Goal: Task Accomplishment & Management: Complete application form

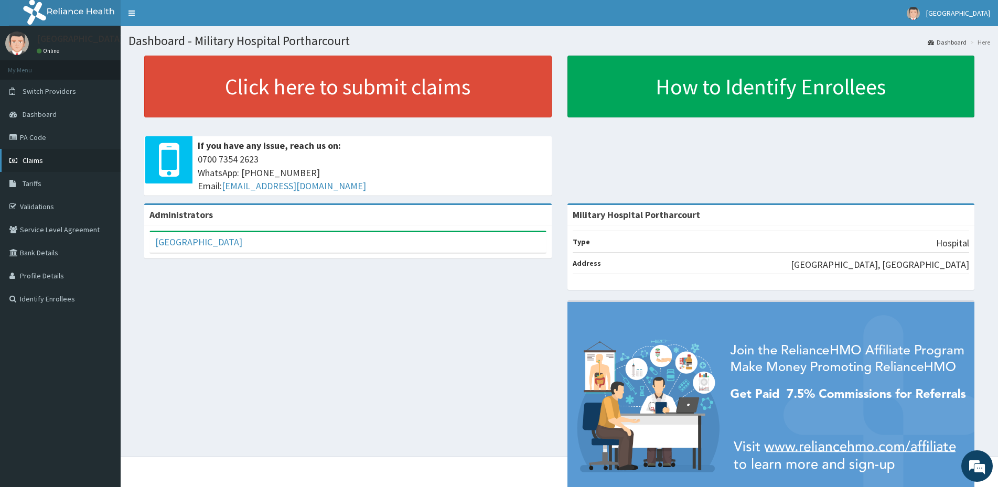
click at [39, 159] on span "Claims" at bounding box center [33, 160] width 20 height 9
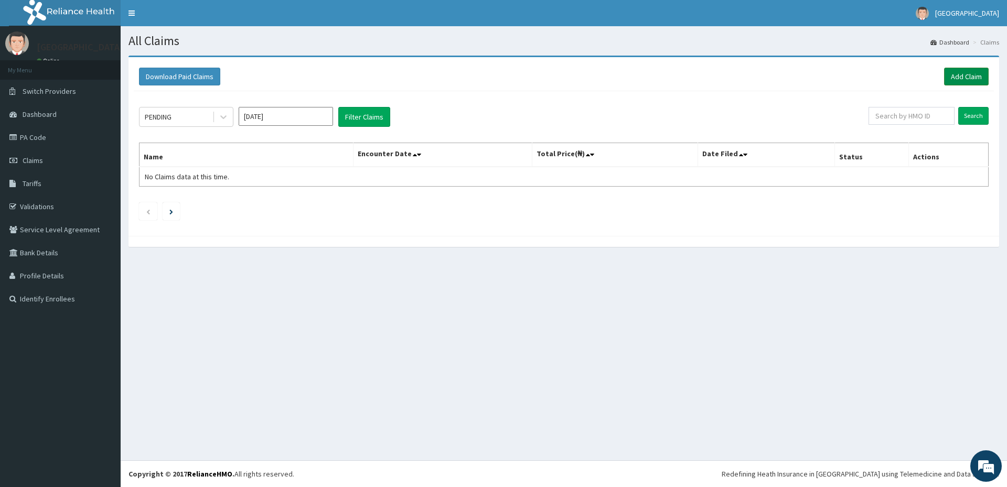
click at [963, 80] on link "Add Claim" at bounding box center [966, 77] width 45 height 18
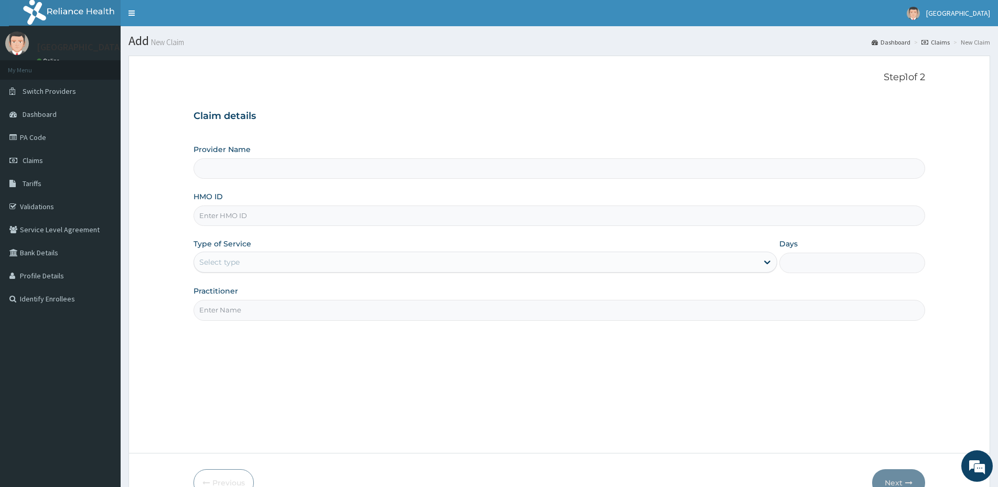
type input "Military Hospital Portharcourt"
click at [321, 219] on input "HMO ID" at bounding box center [558, 216] width 731 height 20
type input "GSV/10203/B"
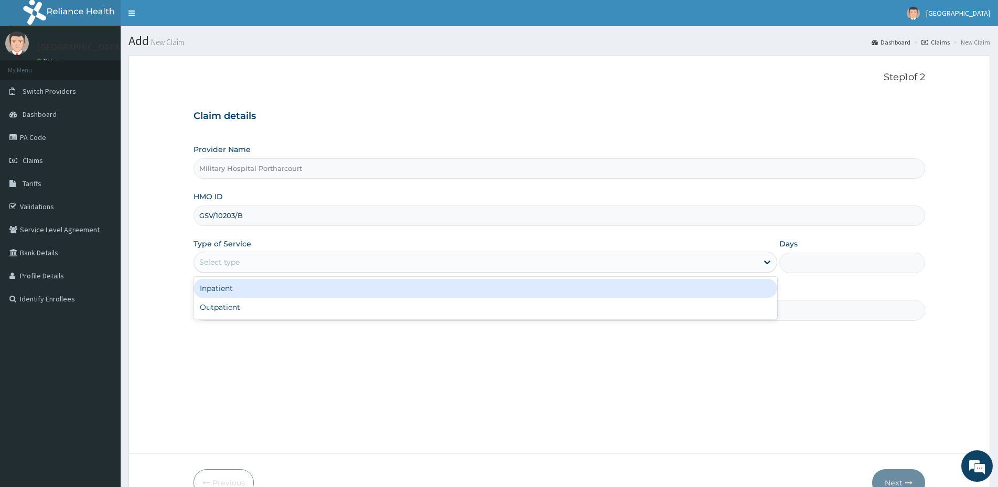
click at [241, 267] on div "Select type" at bounding box center [476, 262] width 564 height 17
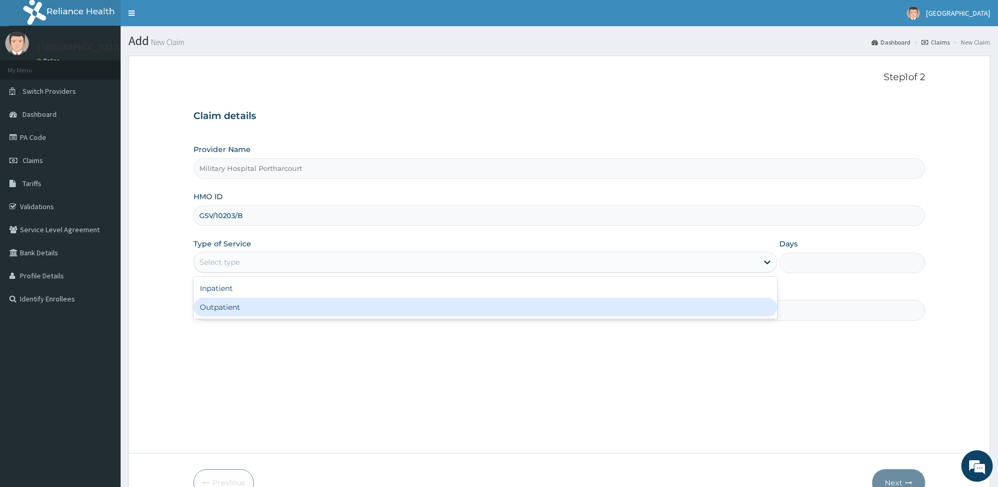
click at [246, 305] on div "Outpatient" at bounding box center [485, 307] width 584 height 19
type input "1"
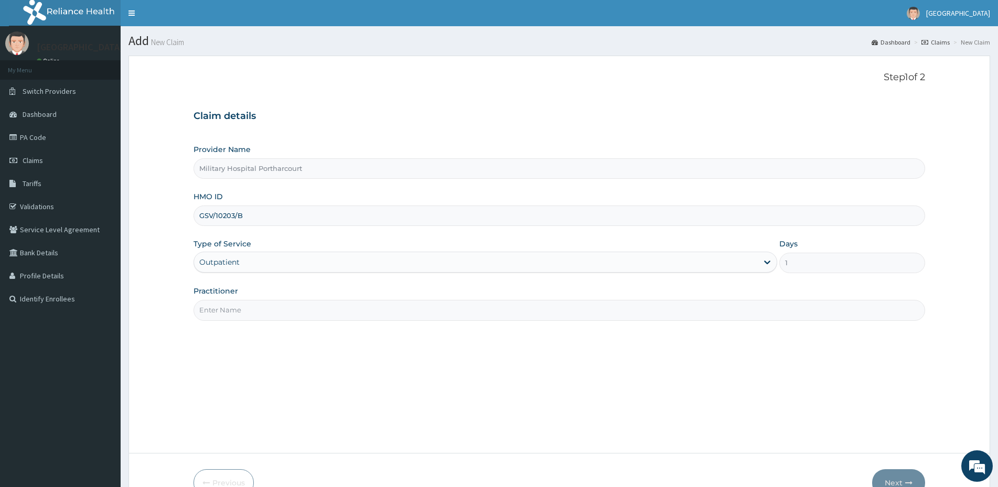
click at [247, 314] on input "Practitioner" at bounding box center [558, 310] width 731 height 20
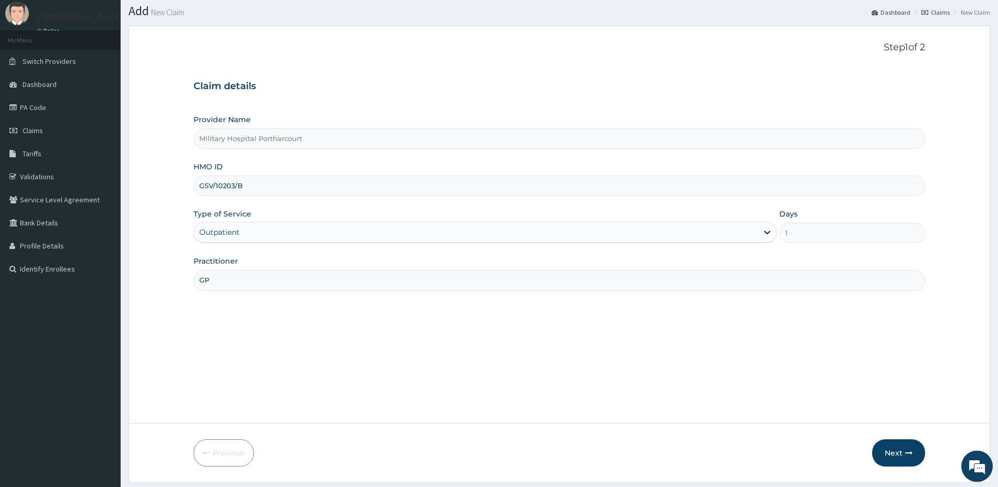
scroll to position [53, 0]
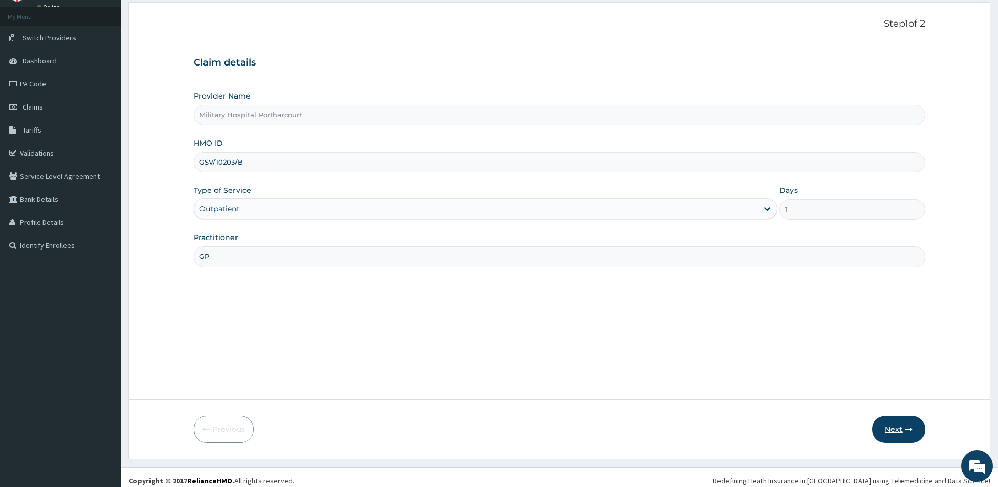
type input "GP"
click at [906, 429] on icon "button" at bounding box center [908, 429] width 7 height 7
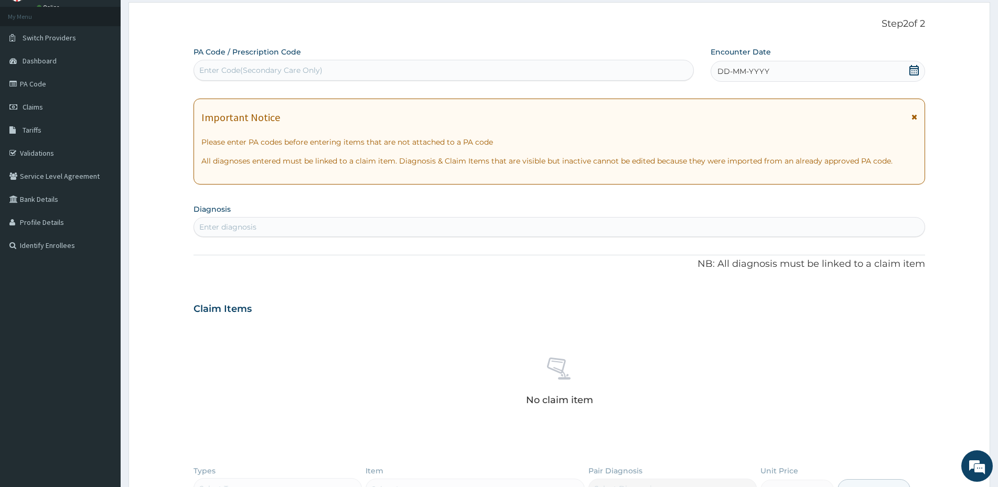
click at [474, 67] on div "Enter Code(Secondary Care Only)" at bounding box center [443, 70] width 499 height 17
type input "PA/E31458"
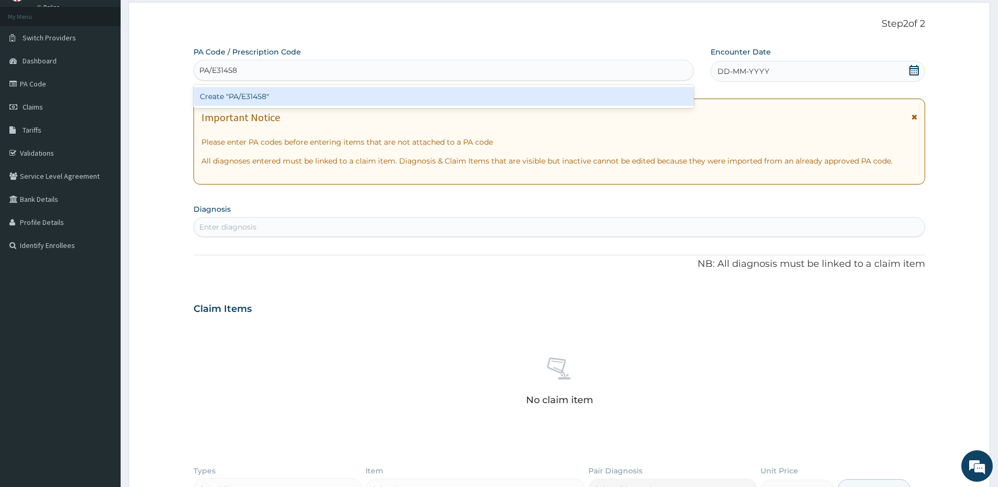
click at [466, 95] on div "Create "PA/E31458"" at bounding box center [443, 96] width 500 height 19
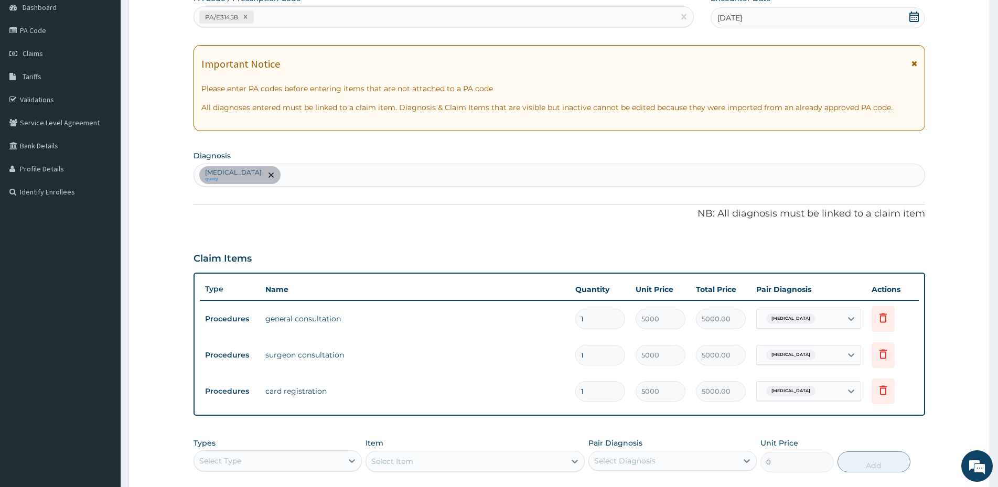
scroll to position [0, 0]
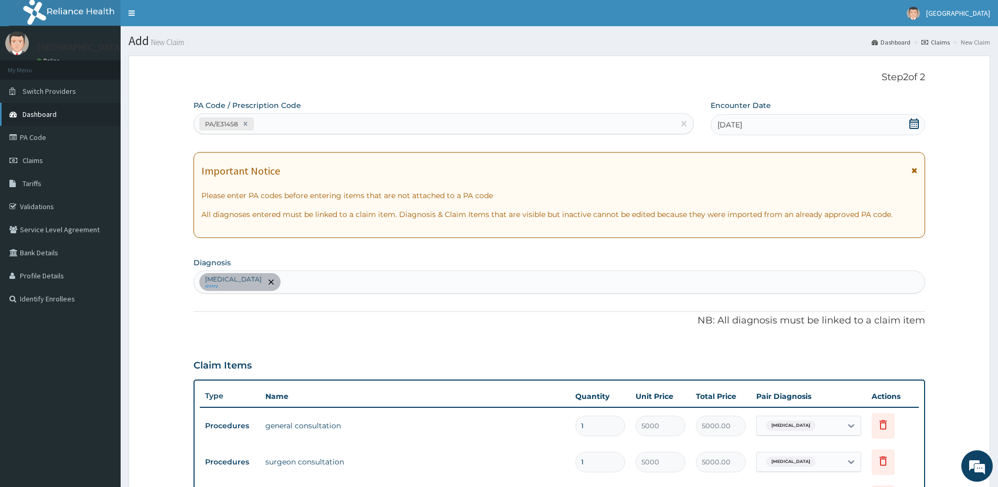
click at [42, 116] on span "Dashboard" at bounding box center [40, 114] width 34 height 9
